Goal: Information Seeking & Learning: Learn about a topic

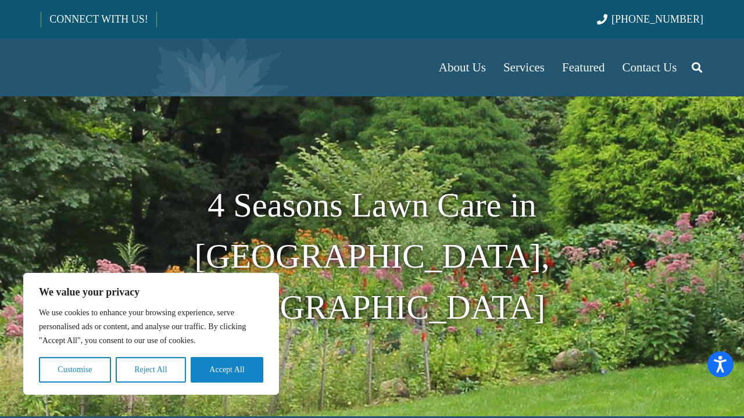
scroll to position [58, 0]
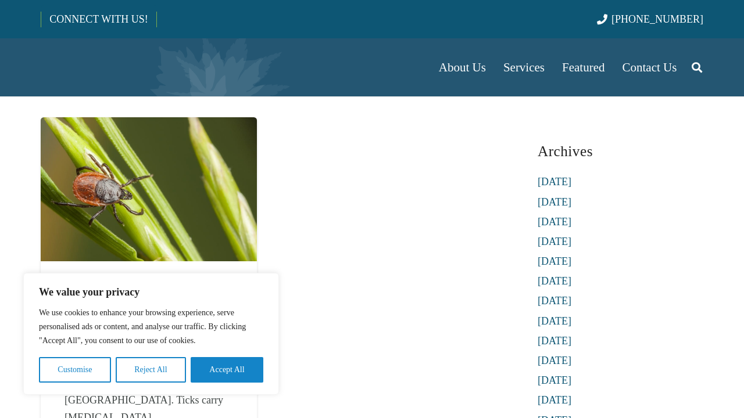
scroll to position [58, 0]
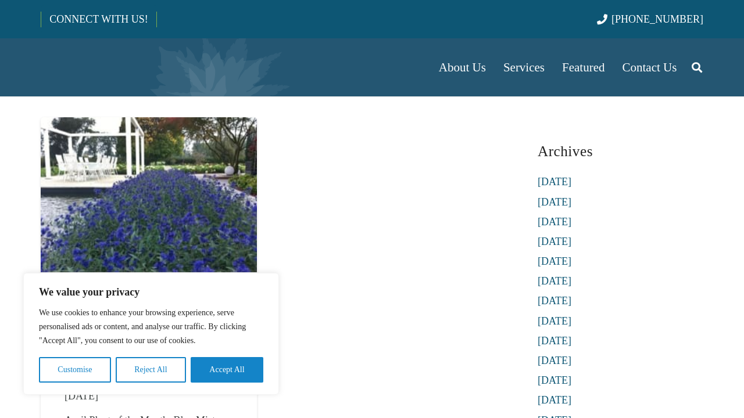
scroll to position [58, 0]
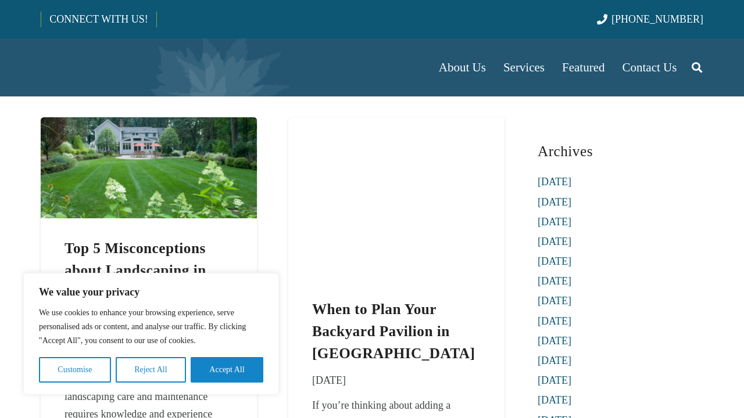
scroll to position [58, 0]
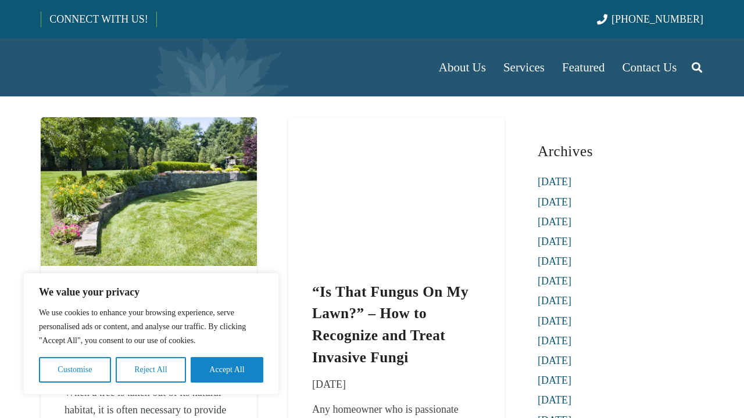
scroll to position [58, 0]
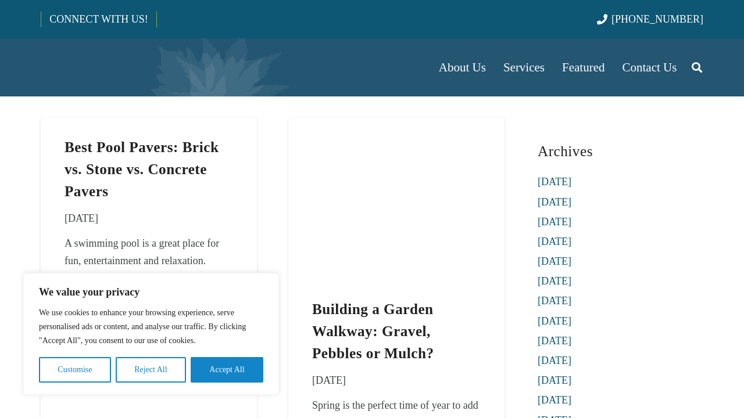
scroll to position [58, 0]
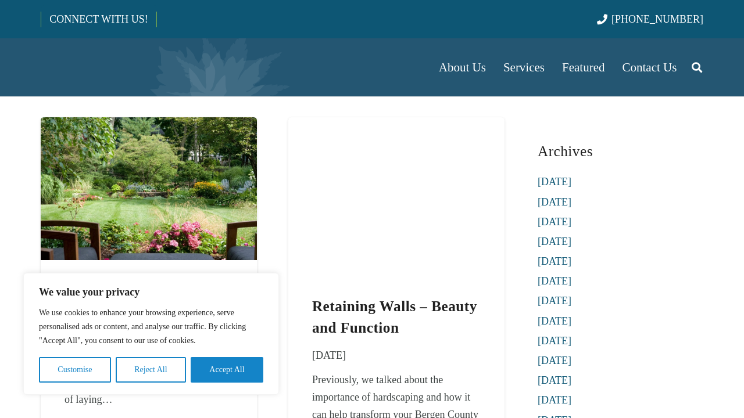
scroll to position [58, 0]
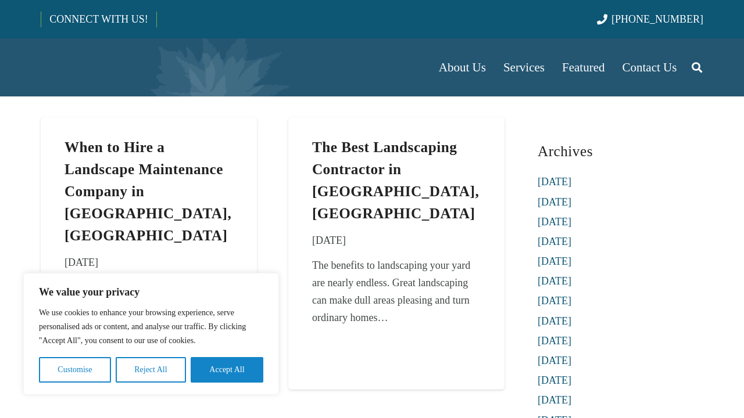
scroll to position [58, 0]
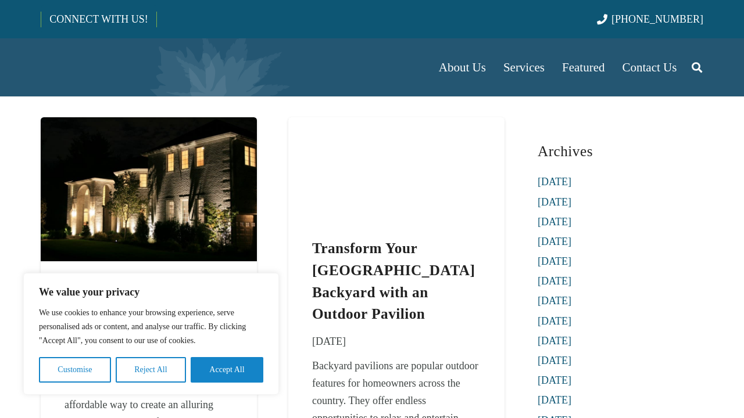
scroll to position [58, 0]
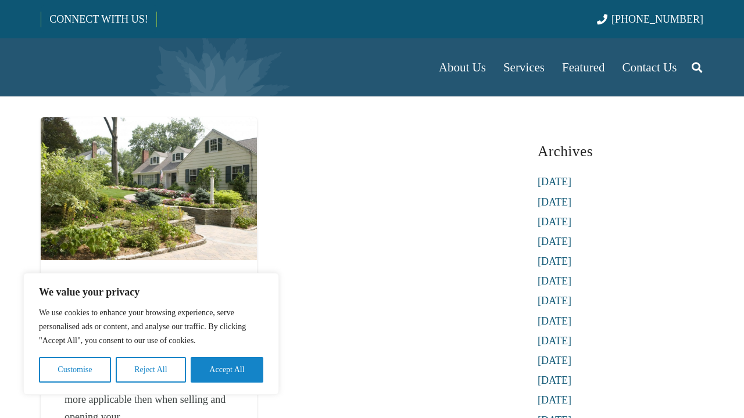
scroll to position [58, 0]
